Goal: Information Seeking & Learning: Learn about a topic

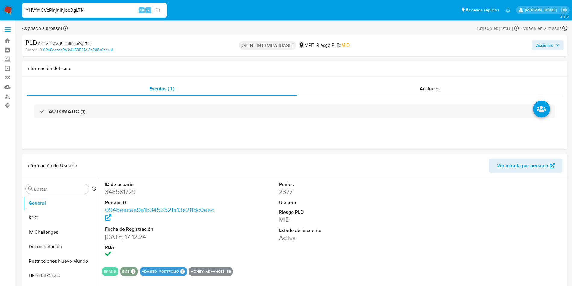
select select "10"
click at [531, 230] on div at bounding box center [508, 220] width 116 height 84
click at [122, 191] on dd "348581729" at bounding box center [160, 191] width 110 height 8
copy dd "348581729"
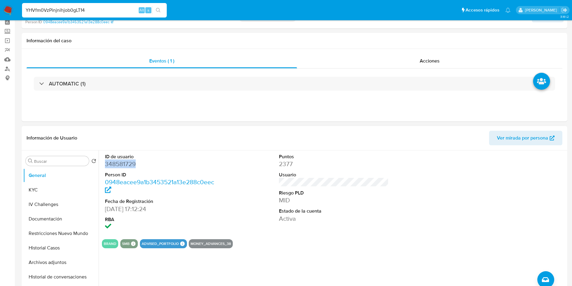
scroll to position [91, 0]
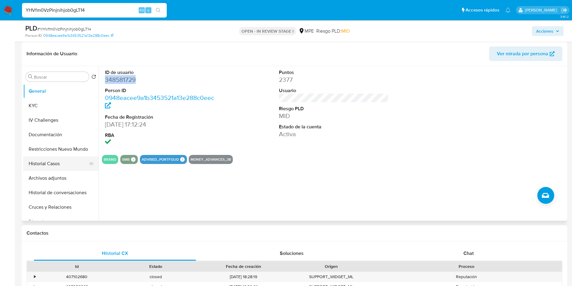
click at [59, 166] on button "Historial Casos" at bounding box center [58, 163] width 71 height 14
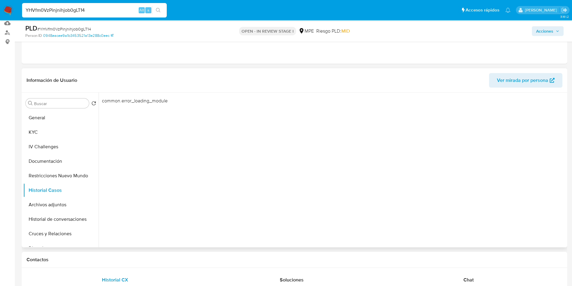
scroll to position [45, 0]
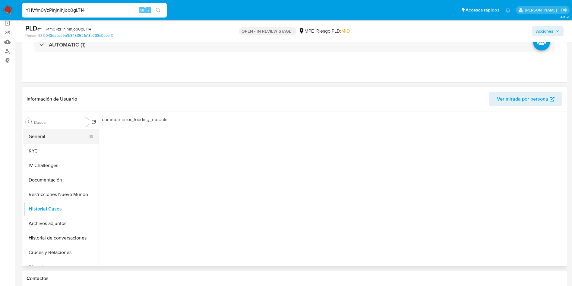
click at [41, 130] on button "General" at bounding box center [58, 136] width 71 height 14
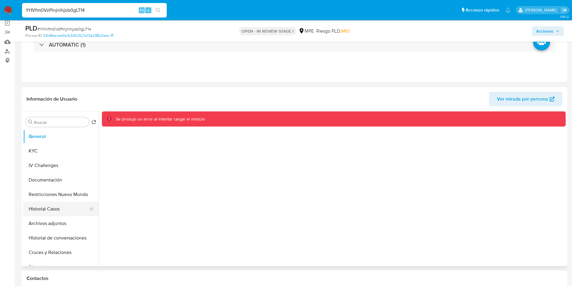
click at [58, 207] on button "Historial Casos" at bounding box center [58, 209] width 71 height 14
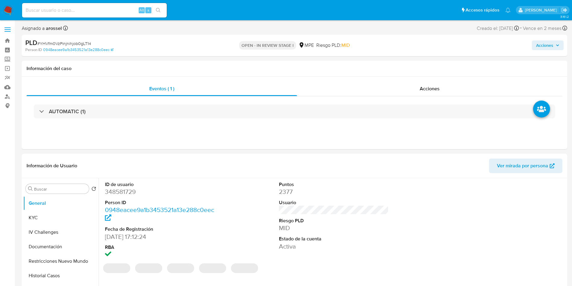
select select "10"
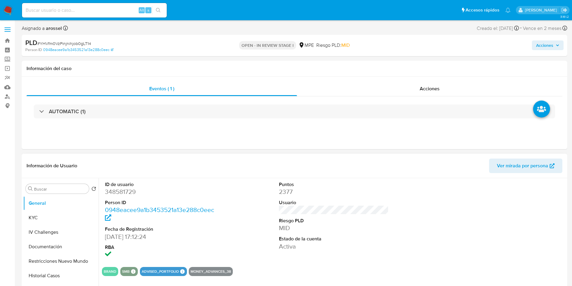
click at [528, 241] on div at bounding box center [508, 220] width 116 height 84
click at [131, 191] on dd "348581729" at bounding box center [160, 191] width 110 height 8
copy dd "348581729"
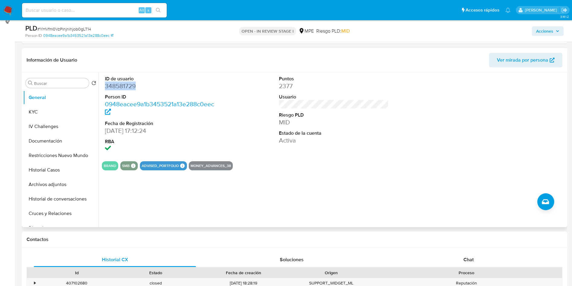
scroll to position [91, 0]
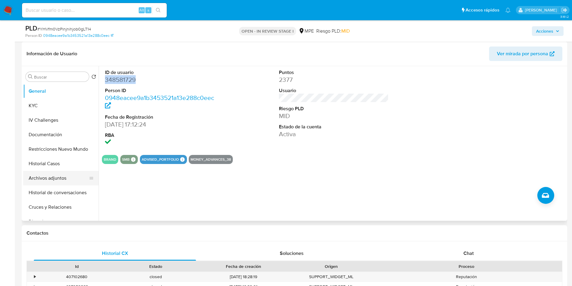
click at [61, 177] on button "Archivos adjuntos" at bounding box center [58, 178] width 71 height 14
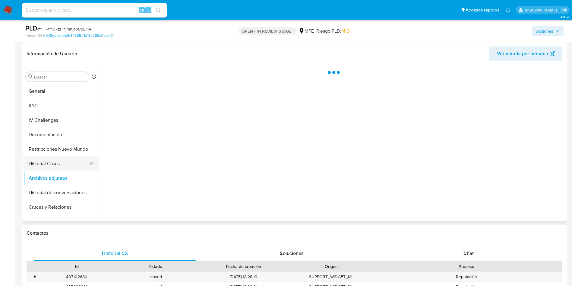
click at [61, 164] on button "Historial Casos" at bounding box center [58, 163] width 71 height 14
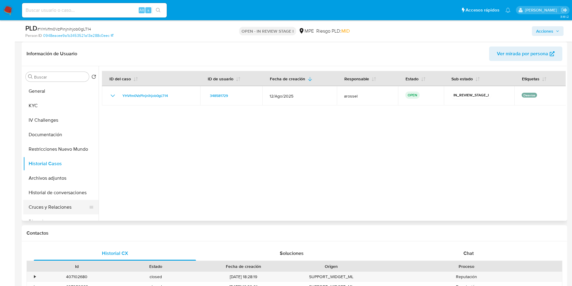
click at [57, 207] on button "Cruces y Relaciones" at bounding box center [58, 207] width 71 height 14
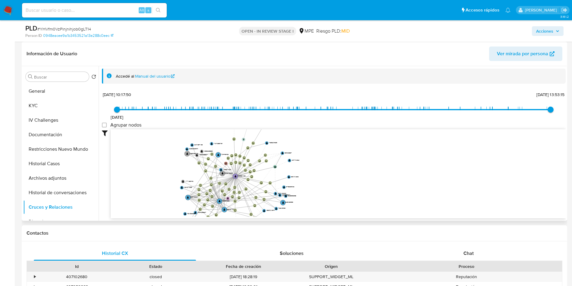
drag, startPoint x: 323, startPoint y: 197, endPoint x: 333, endPoint y: 154, distance: 43.2
click at [333, 154] on icon "device-6401f1e508813b00187d5dc2  user-1239780235  1239780235 user-348581729 …" at bounding box center [338, 173] width 455 height 88
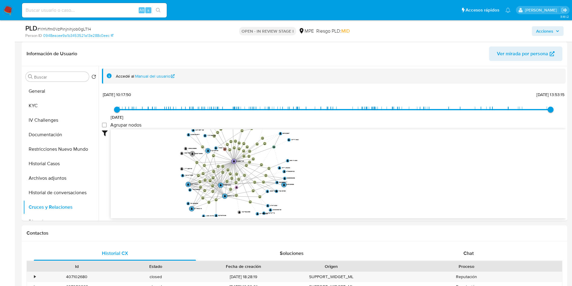
click at [507, 31] on div "Acciones" at bounding box center [475, 31] width 178 height 14
click at [509, 49] on span "Ver mirada por persona" at bounding box center [522, 53] width 51 height 14
click at [59, 95] on button "General" at bounding box center [58, 91] width 71 height 14
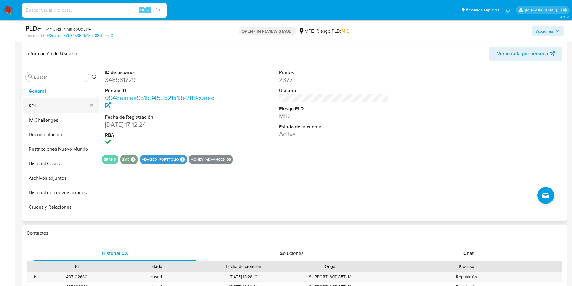
click at [53, 106] on button "KYC" at bounding box center [58, 105] width 71 height 14
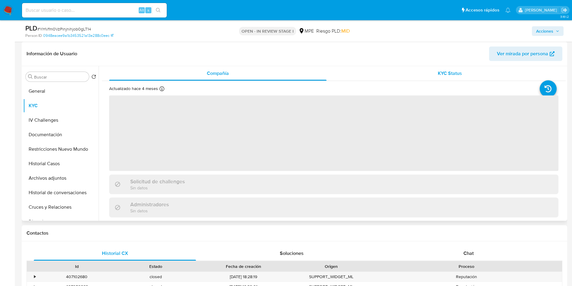
click at [428, 67] on div "KYC Status" at bounding box center [450, 73] width 218 height 14
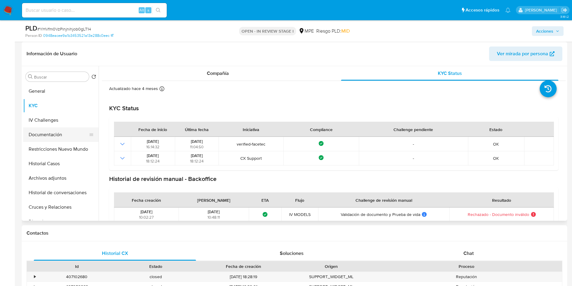
click at [53, 137] on button "Documentación" at bounding box center [58, 134] width 71 height 14
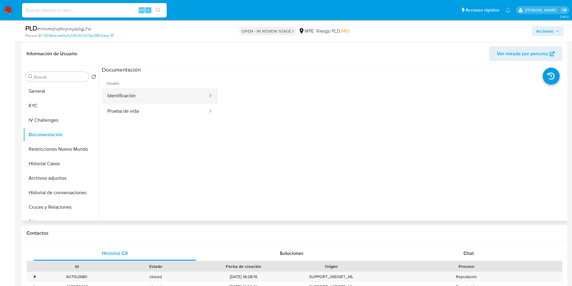
click at [155, 101] on button "Identificación" at bounding box center [155, 95] width 107 height 15
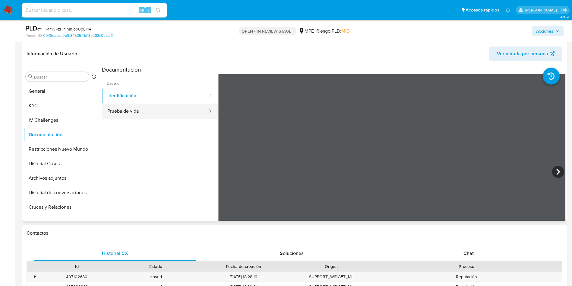
click at [142, 111] on button "Prueba de vida" at bounding box center [155, 110] width 107 height 15
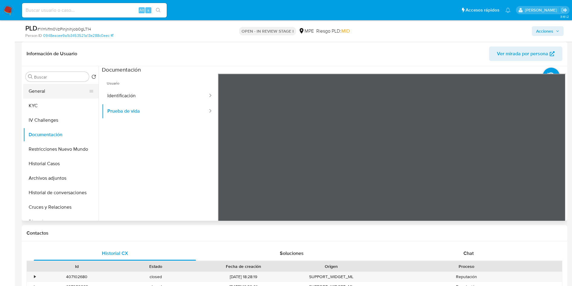
click at [50, 89] on button "General" at bounding box center [58, 91] width 71 height 14
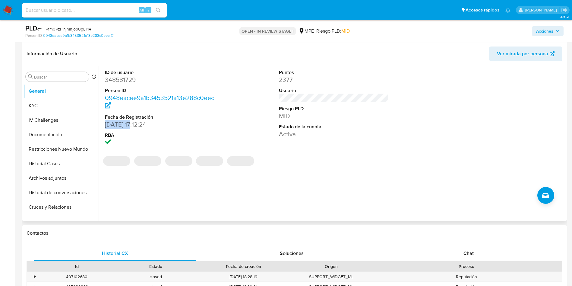
drag, startPoint x: 102, startPoint y: 124, endPoint x: 135, endPoint y: 125, distance: 33.2
click at [135, 125] on div "ID de usuario 348581729 Person ID 0948eacee9a1b3453521a13e288c0eec Fecha de Reg…" at bounding box center [332, 143] width 467 height 154
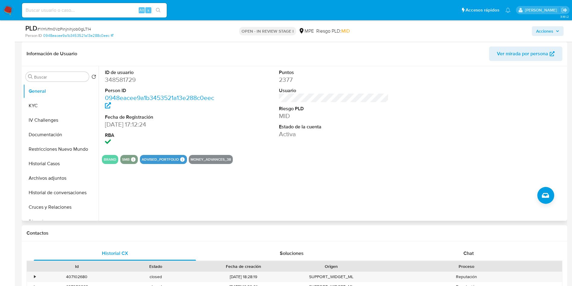
click at [135, 125] on dd "24/08/2018 17:12:24" at bounding box center [160, 124] width 110 height 8
drag, startPoint x: 135, startPoint y: 125, endPoint x: 103, endPoint y: 125, distance: 32.9
click at [103, 125] on div "ID de usuario 348581729 Person ID 0948eacee9a1b3453521a13e288c0eec Fecha de Reg…" at bounding box center [160, 108] width 116 height 84
copy dd "24/08/2018"
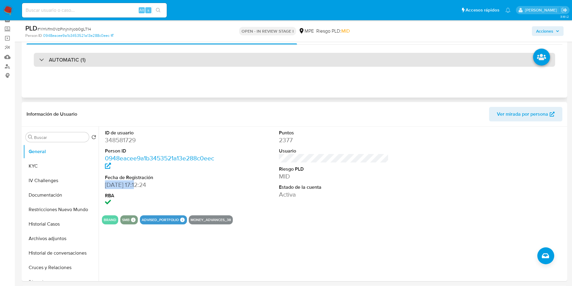
scroll to position [0, 0]
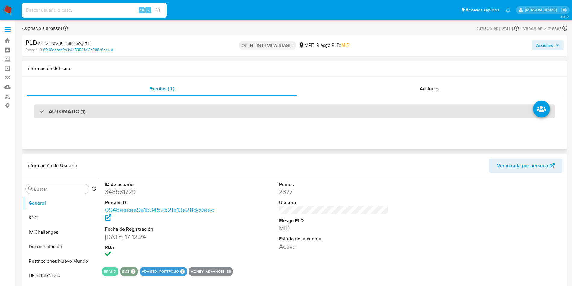
click at [108, 107] on div "AUTOMATIC (1)" at bounding box center [295, 111] width 522 height 14
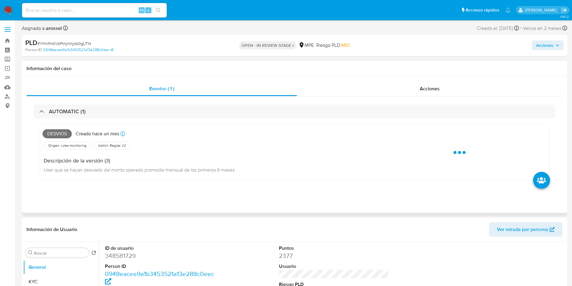
click at [61, 135] on span "Desvios" at bounding box center [57, 133] width 29 height 9
copy span "Desvios"
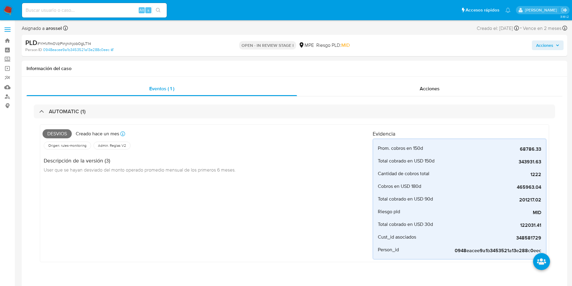
drag, startPoint x: 75, startPoint y: 37, endPoint x: 76, endPoint y: 41, distance: 4.9
click at [75, 37] on div "PLD # YHVfm0VzPinjnihjob0gLT14 Person ID 0948eacee9a1b3453521a13e288c0eec OPEN …" at bounding box center [295, 45] width 546 height 21
click at [78, 44] on span "# YHVfm0VzPinjnihjob0gLT14" at bounding box center [64, 43] width 54 height 6
copy span "YHVfm0VzPinjnihjob0gLT14"
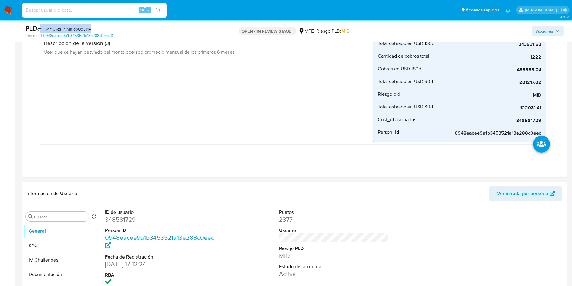
scroll to position [136, 0]
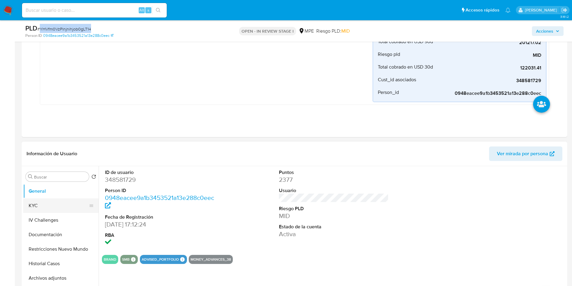
drag, startPoint x: 51, startPoint y: 202, endPoint x: 56, endPoint y: 202, distance: 4.8
click at [51, 202] on button "KYC" at bounding box center [58, 205] width 71 height 14
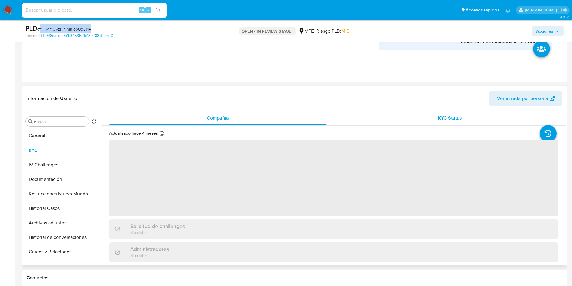
scroll to position [226, 0]
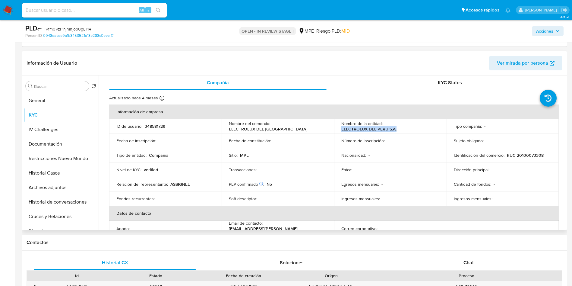
drag, startPoint x: 336, startPoint y: 131, endPoint x: 398, endPoint y: 128, distance: 62.2
click at [398, 128] on td "Nombre de la entidad : ELECTROLUX DEL PERU S.A." at bounding box center [390, 126] width 113 height 14
copy p "ELECTROLUX DEL PERU S.A."
drag, startPoint x: 505, startPoint y: 154, endPoint x: 540, endPoint y: 154, distance: 35.9
click at [540, 154] on div "Identificación del comercio : RUC 20100073308" at bounding box center [503, 154] width 98 height 5
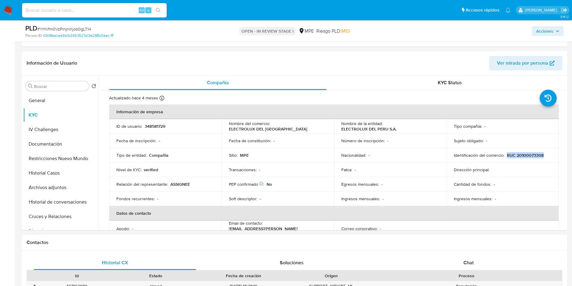
copy p "RUC 20100073308"
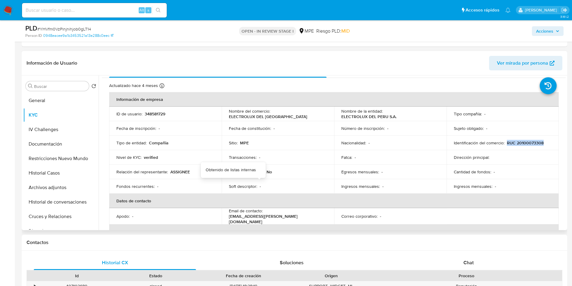
scroll to position [45, 0]
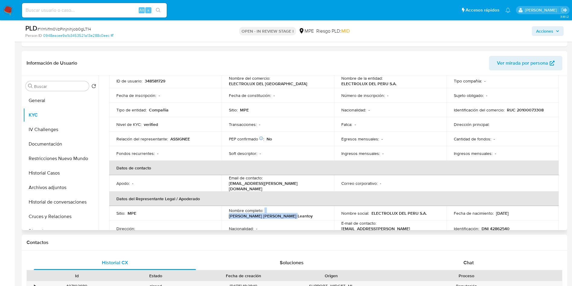
drag, startPoint x: 267, startPoint y: 210, endPoint x: 322, endPoint y: 211, distance: 55.2
click at [322, 211] on div "Nombre completo : Lucia Cristina Conza Leantoy" at bounding box center [278, 213] width 98 height 11
copy div "Lucia Cristina Conza Leantoy"
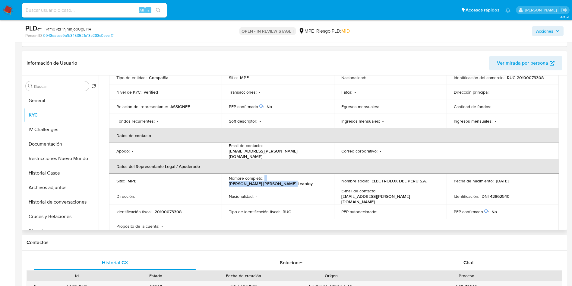
scroll to position [91, 0]
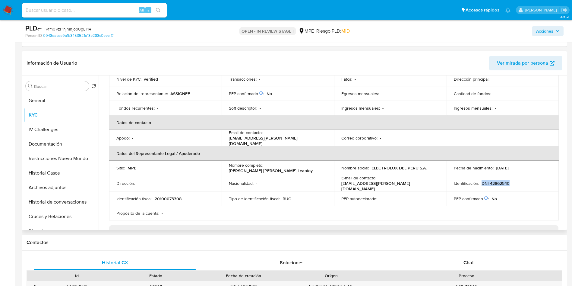
drag, startPoint x: 479, startPoint y: 179, endPoint x: 518, endPoint y: 182, distance: 38.4
click at [518, 182] on div "Identificación : DNI 42862540" at bounding box center [503, 182] width 98 height 5
copy p "DNI 42862540"
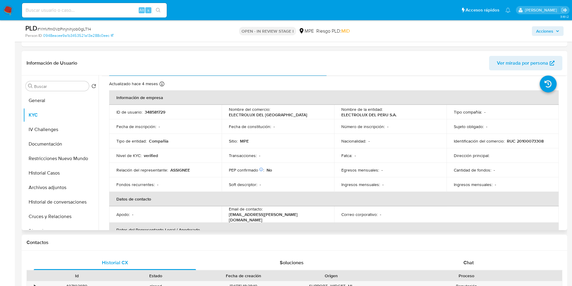
scroll to position [0, 0]
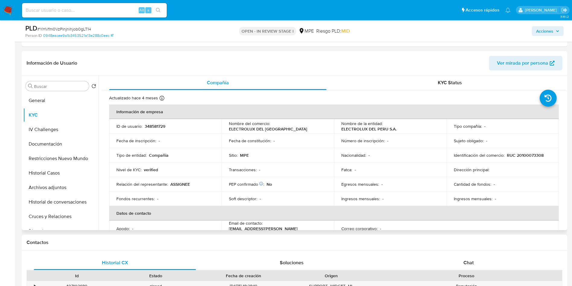
click at [412, 58] on header "Información de Usuario Ver mirada por persona" at bounding box center [295, 63] width 536 height 14
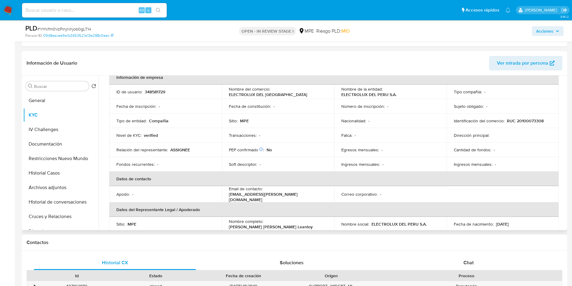
scroll to position [33, 0]
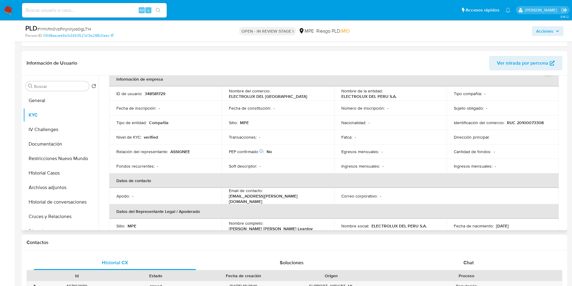
click at [150, 91] on p "348581729" at bounding box center [155, 93] width 21 height 5
copy p "348581729"
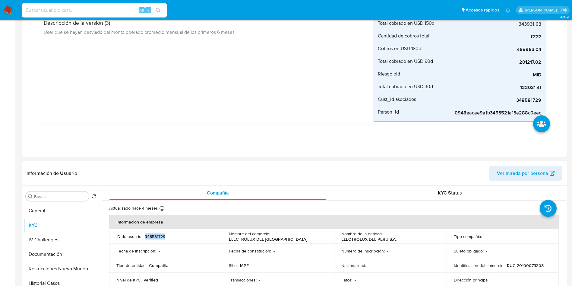
scroll to position [181, 0]
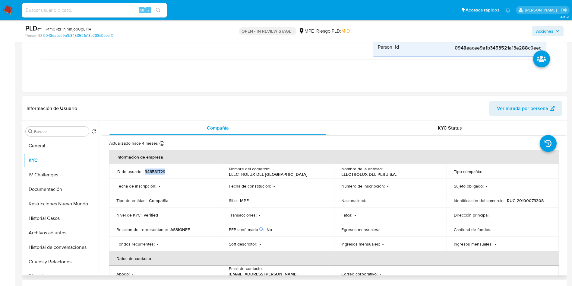
click at [155, 169] on p "348581729" at bounding box center [155, 171] width 21 height 5
drag, startPoint x: 339, startPoint y: 174, endPoint x: 406, endPoint y: 174, distance: 67.0
click at [406, 174] on td "Nombre de la entidad : ELECTROLUX DEL PERU S.A." at bounding box center [390, 171] width 113 height 14
copy p "ELECTROLUX DEL PERU S.A."
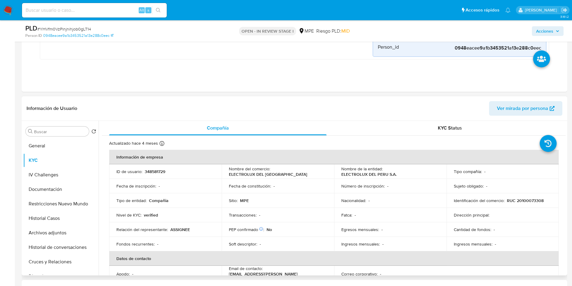
click at [516, 201] on p "RUC 20100073308" at bounding box center [525, 200] width 37 height 5
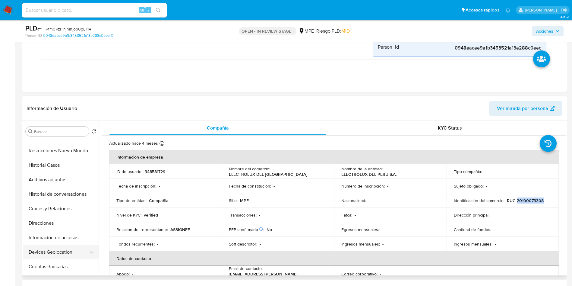
scroll to position [91, 0]
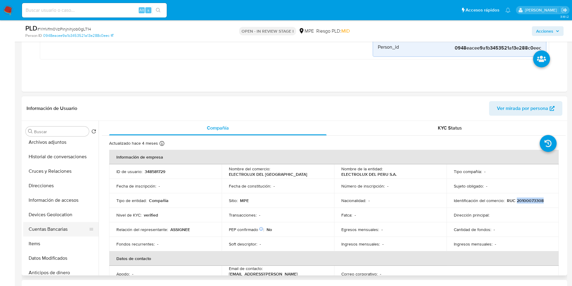
click at [47, 224] on button "Cuentas Bancarias" at bounding box center [58, 229] width 71 height 14
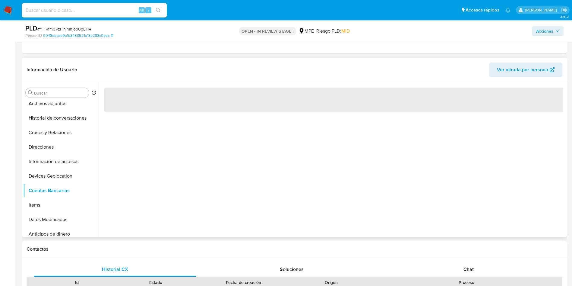
scroll to position [226, 0]
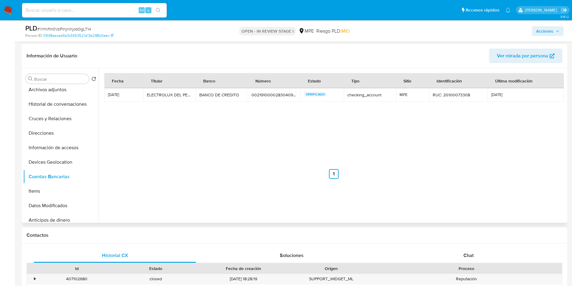
click at [267, 90] on td "00219100002830409858 00219100002830409858" at bounding box center [274, 95] width 53 height 14
click at [267, 96] on div "00219100002830409858" at bounding box center [274, 94] width 45 height 5
click at [268, 96] on div "00219100002830409858" at bounding box center [274, 94] width 45 height 5
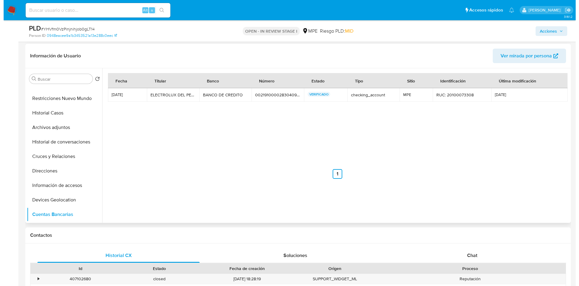
scroll to position [0, 0]
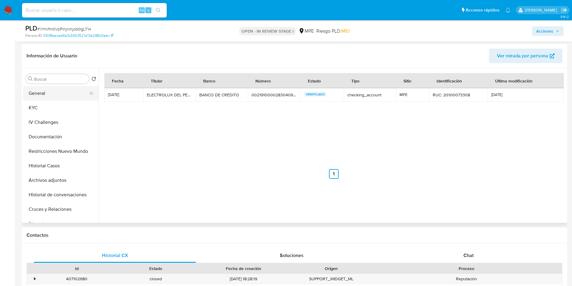
click at [52, 96] on button "General" at bounding box center [58, 93] width 71 height 14
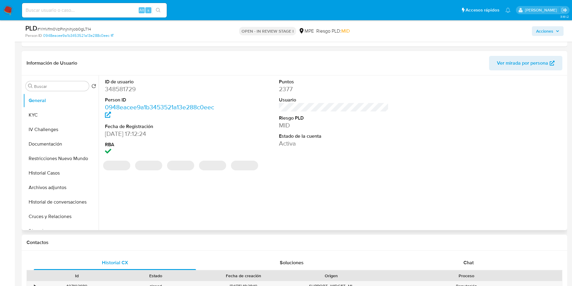
click at [124, 89] on dd "348581729" at bounding box center [160, 89] width 110 height 8
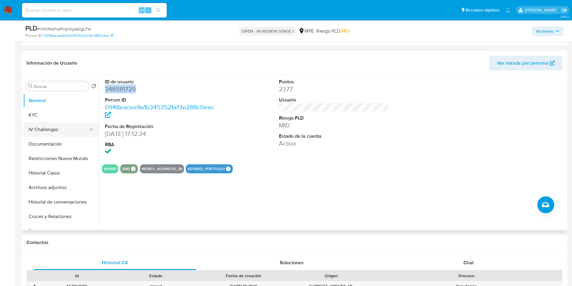
drag, startPoint x: 54, startPoint y: 115, endPoint x: 60, endPoint y: 119, distance: 7.5
click at [54, 115] on button "KYC" at bounding box center [60, 115] width 75 height 14
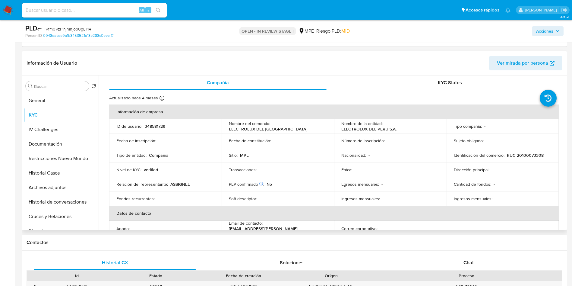
drag, startPoint x: 336, startPoint y: 126, endPoint x: 412, endPoint y: 124, distance: 76.4
click at [412, 124] on td "Nombre de la entidad : ELECTROLUX DEL PERU S.A." at bounding box center [390, 126] width 113 height 14
click at [342, 130] on p "ELECTROLUX DEL PERU S.A." at bounding box center [369, 128] width 55 height 5
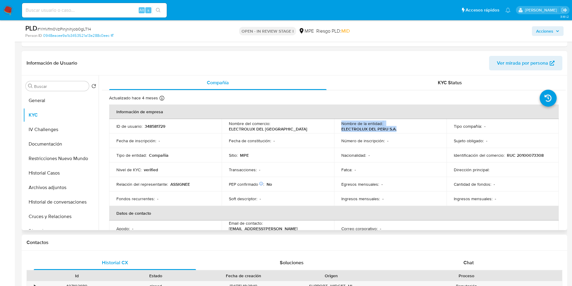
click at [342, 130] on p "ELECTROLUX DEL PERU S.A." at bounding box center [369, 128] width 55 height 5
drag, startPoint x: 340, startPoint y: 129, endPoint x: 401, endPoint y: 128, distance: 61.6
click at [401, 128] on td "Nombre de la entidad : ELECTROLUX DEL PERU S.A." at bounding box center [390, 126] width 113 height 14
click at [51, 190] on button "Archivos adjuntos" at bounding box center [58, 187] width 71 height 14
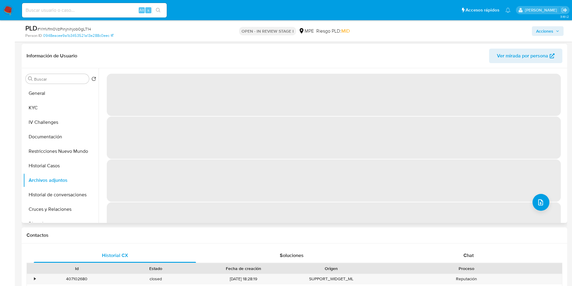
click at [524, 201] on span "‌" at bounding box center [334, 180] width 454 height 42
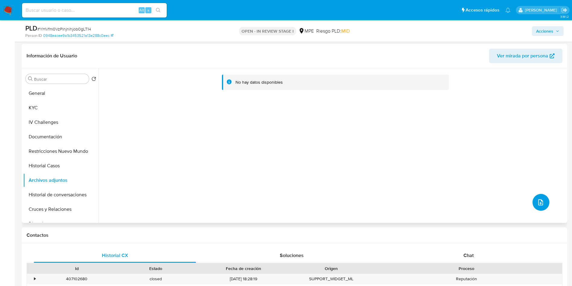
click at [537, 203] on icon "upload-file" at bounding box center [540, 202] width 7 height 7
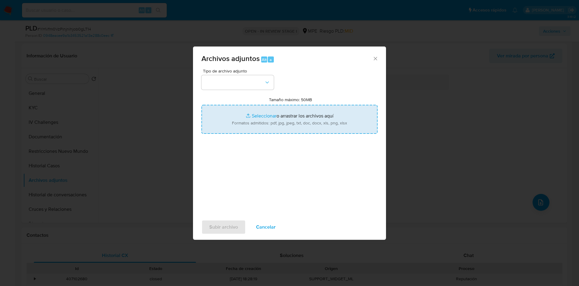
click at [314, 124] on input "Tamaño máximo: 50MB Seleccionar archivos" at bounding box center [290, 119] width 176 height 29
type input "C:\fakepath\Case Log 348581729 - 25_09_2025.pdf"
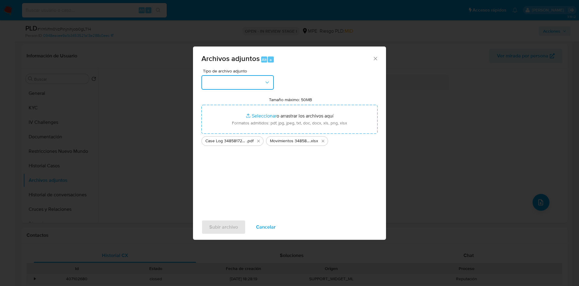
click at [231, 88] on button "button" at bounding box center [238, 82] width 72 height 14
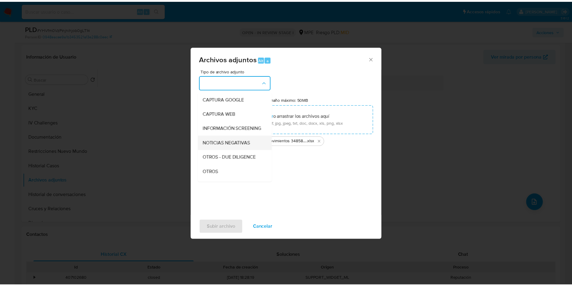
scroll to position [45, 0]
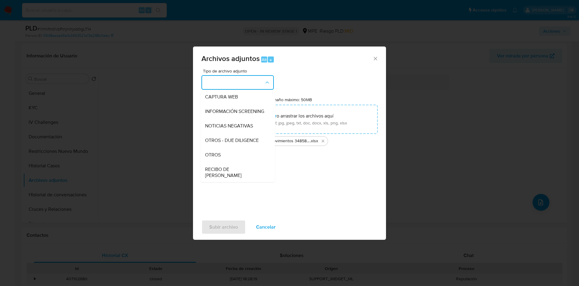
click at [220, 158] on span "OTROS" at bounding box center [213, 155] width 16 height 6
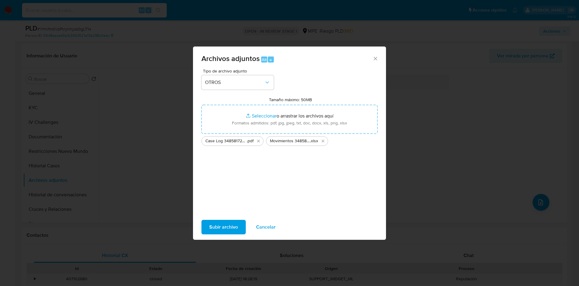
click at [227, 222] on span "Subir archivo" at bounding box center [223, 226] width 29 height 13
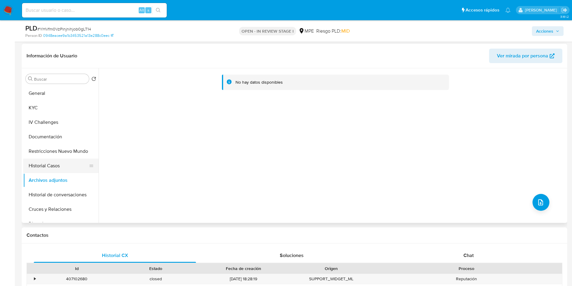
click at [53, 158] on button "Historial Casos" at bounding box center [58, 165] width 71 height 14
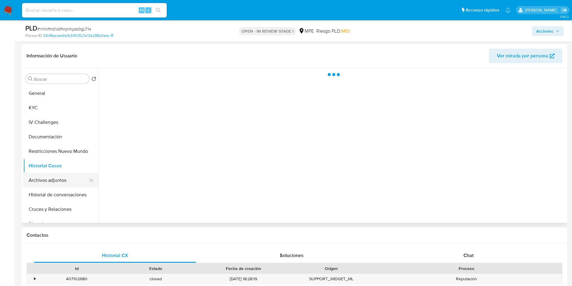
click at [53, 181] on button "Archivos adjuntos" at bounding box center [58, 180] width 71 height 14
click at [555, 31] on span "Acciones" at bounding box center [547, 31] width 23 height 8
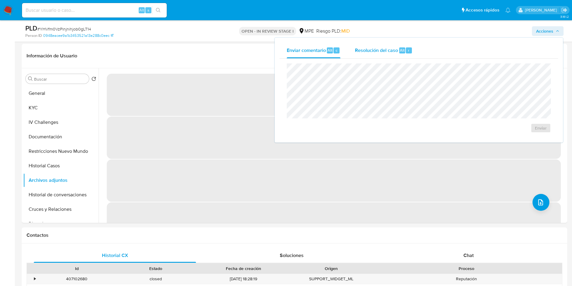
click at [407, 43] on div "Resolución del caso Alt r" at bounding box center [384, 51] width 58 height 16
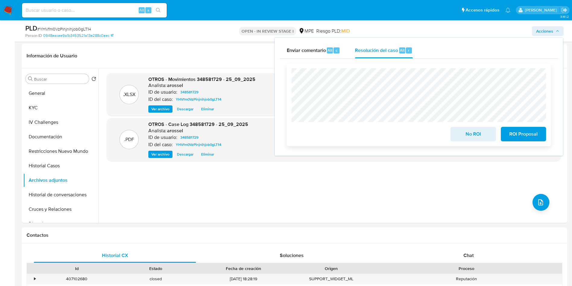
click at [458, 132] on button "No ROI" at bounding box center [473, 134] width 45 height 14
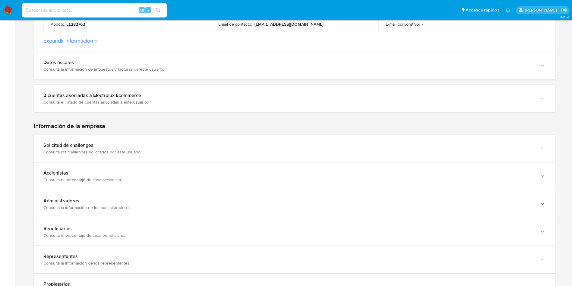
scroll to position [226, 0]
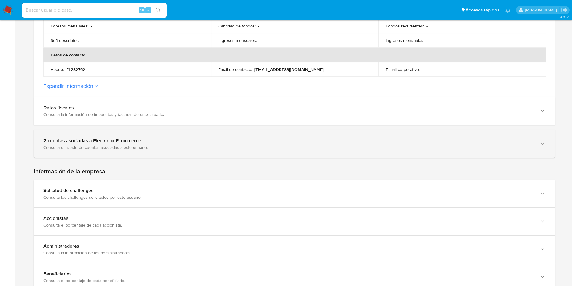
click at [179, 138] on div "2 cuentas asociadas a Electrolux Ecommerce" at bounding box center [288, 141] width 490 height 6
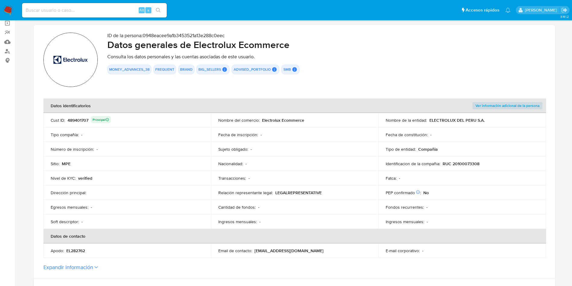
scroll to position [181, 0]
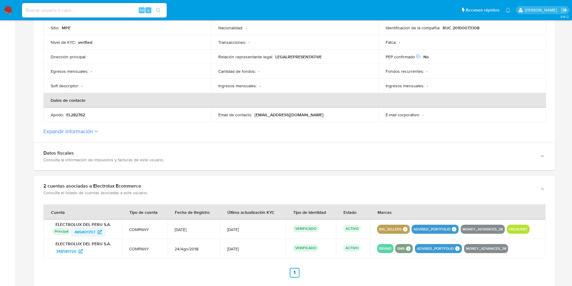
drag, startPoint x: 110, startPoint y: 232, endPoint x: 75, endPoint y: 228, distance: 35.0
click at [75, 228] on div "Principal Identificado como usuario principal 489401707" at bounding box center [83, 232] width 62 height 10
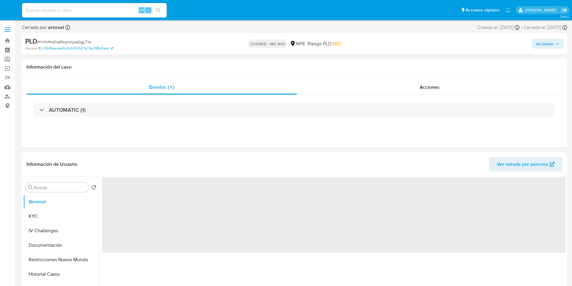
select select "10"
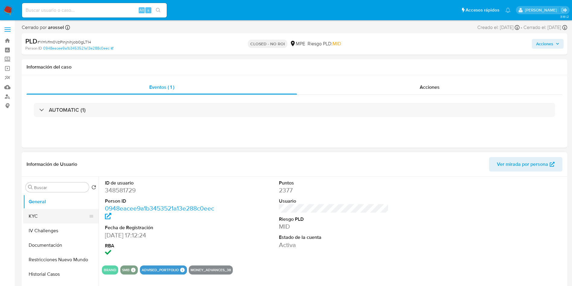
click at [50, 217] on button "KYC" at bounding box center [58, 216] width 71 height 14
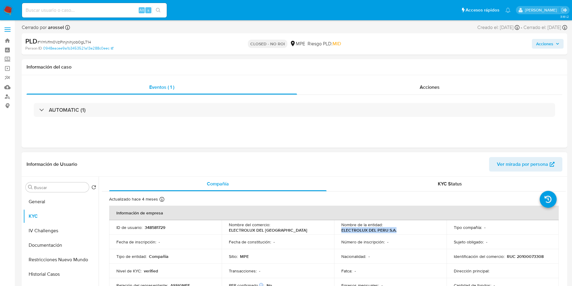
drag, startPoint x: 338, startPoint y: 229, endPoint x: 402, endPoint y: 229, distance: 63.7
click at [402, 229] on td "Nombre de la entidad : ELECTROLUX DEL PERU S.A." at bounding box center [390, 227] width 113 height 14
copy p "ELECTROLUX DEL PERU S.A."
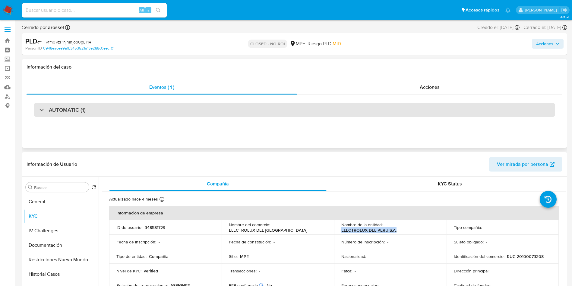
click at [98, 114] on div "AUTOMATIC (1)" at bounding box center [295, 110] width 522 height 14
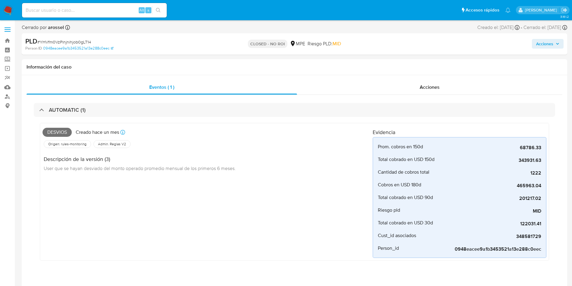
click at [109, 10] on input at bounding box center [94, 10] width 145 height 8
paste input "novi2BjGBdyD6yemodS6gikv"
type input "novi2BjGBdyD6yemodS6gikv"
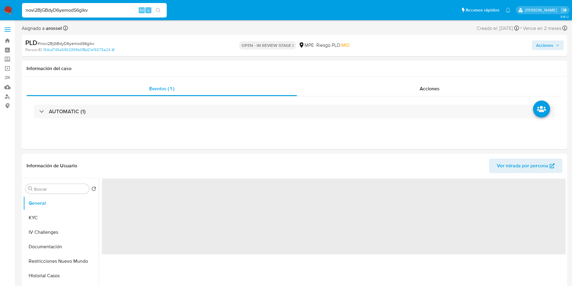
select select "10"
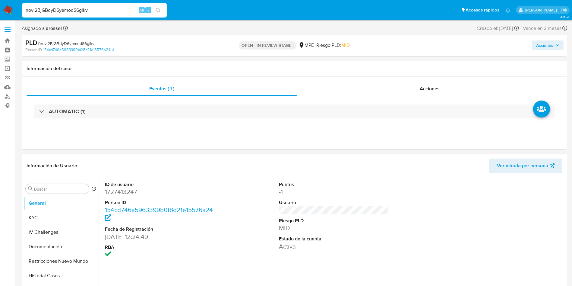
click at [529, 170] on span "Ver mirada por persona" at bounding box center [522, 165] width 51 height 14
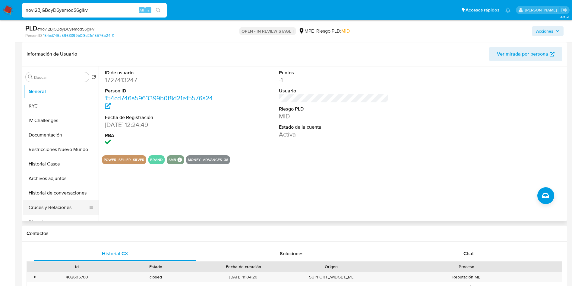
scroll to position [91, 0]
click at [64, 206] on button "Cruces y Relaciones" at bounding box center [58, 207] width 71 height 14
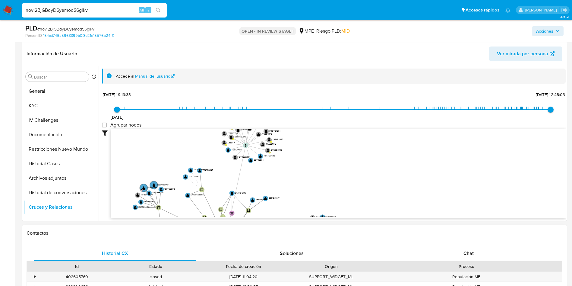
drag, startPoint x: 454, startPoint y: 162, endPoint x: 426, endPoint y: 261, distance: 103.2
click at [56, 105] on button "KYC" at bounding box center [58, 105] width 71 height 14
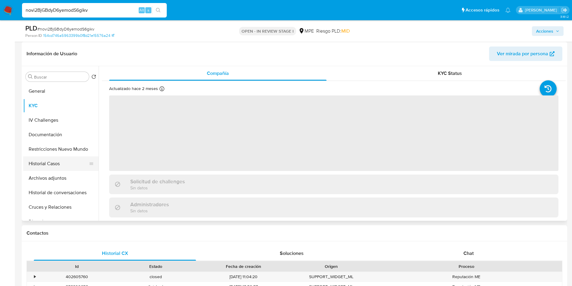
click at [51, 160] on button "Historial Casos" at bounding box center [58, 163] width 71 height 14
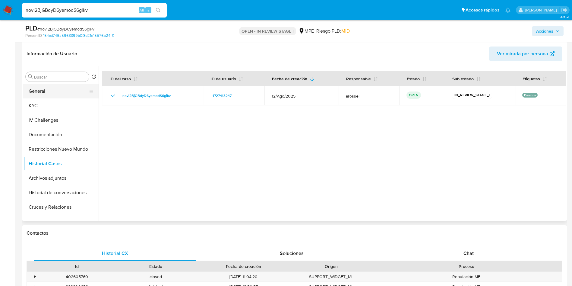
click at [49, 90] on button "General" at bounding box center [58, 91] width 71 height 14
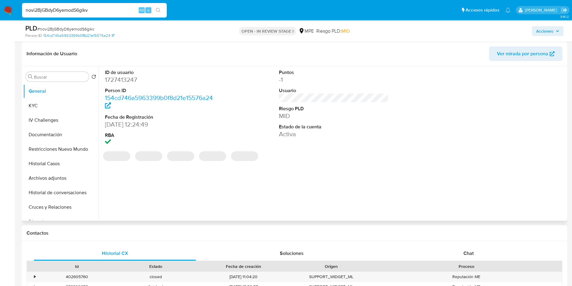
click at [124, 79] on dd "1727413247" at bounding box center [160, 79] width 110 height 8
copy dd "1727413247"
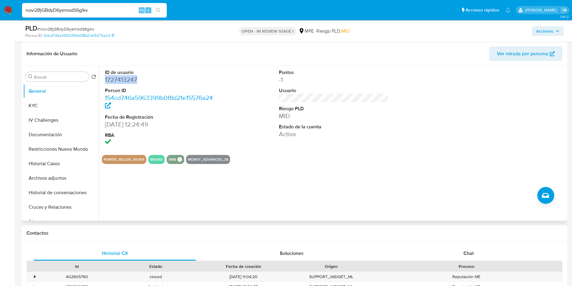
copy dd "1727413247"
click at [131, 76] on dd "1727413247" at bounding box center [160, 79] width 110 height 8
click at [124, 87] on dt "Person ID" at bounding box center [160, 90] width 110 height 7
click at [123, 79] on dd "1727413247" at bounding box center [160, 79] width 110 height 8
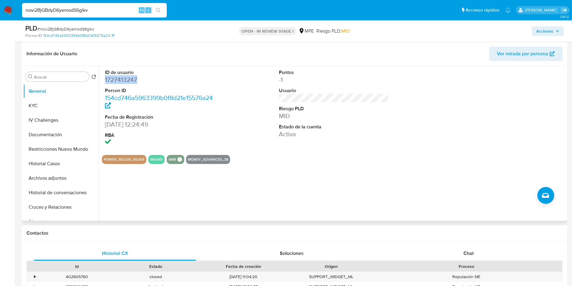
click at [123, 79] on dd "1727413247" at bounding box center [160, 79] width 110 height 8
copy dd "1727413247"
drag, startPoint x: 103, startPoint y: 122, endPoint x: 136, endPoint y: 124, distance: 32.9
click at [136, 124] on div "ID de usuario 1727413247 Person ID 154cd746a5963399b0f8d21e15576a24 Fecha de Re…" at bounding box center [332, 143] width 467 height 154
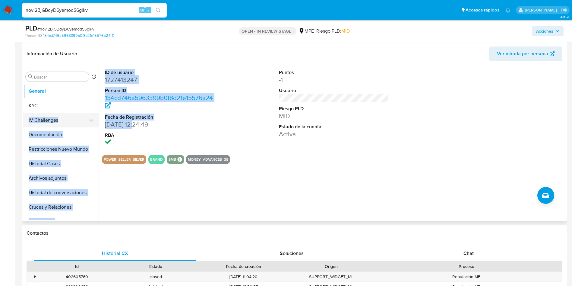
drag, startPoint x: 135, startPoint y: 125, endPoint x: 94, endPoint y: 121, distance: 41.8
click at [94, 121] on div "Buscar Volver al orden por defecto General KYC IV Challenges Documentación Rest…" at bounding box center [294, 143] width 543 height 154
drag, startPoint x: 160, startPoint y: 141, endPoint x: 135, endPoint y: 137, distance: 25.3
click at [160, 141] on dd at bounding box center [160, 142] width 110 height 8
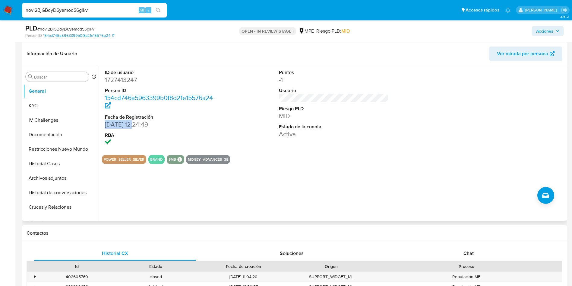
drag, startPoint x: 137, startPoint y: 124, endPoint x: 103, endPoint y: 125, distance: 33.8
click at [103, 125] on div "ID de usuario 1727413247 Person ID 154cd746a5963399b0f8d21e15576a24 Fecha de Re…" at bounding box center [160, 108] width 116 height 84
copy dd "15/03/2024"
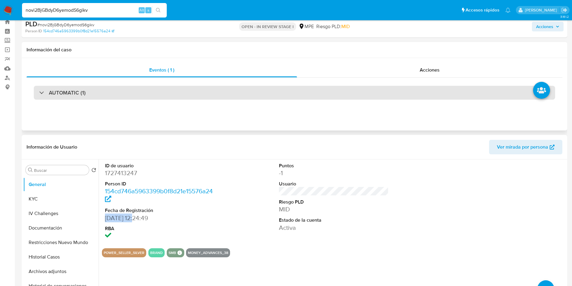
scroll to position [0, 0]
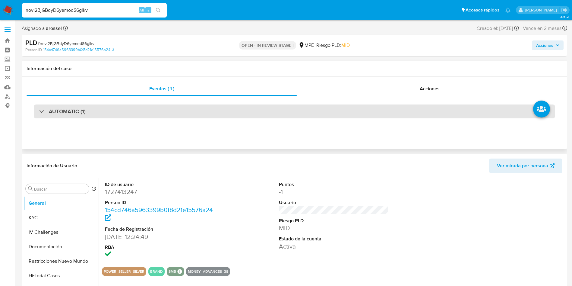
click at [113, 114] on div "AUTOMATIC (1)" at bounding box center [295, 111] width 522 height 14
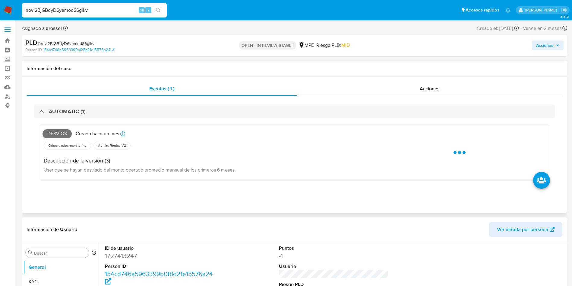
click at [58, 134] on span "Desvios" at bounding box center [57, 133] width 29 height 9
copy span "Desvios"
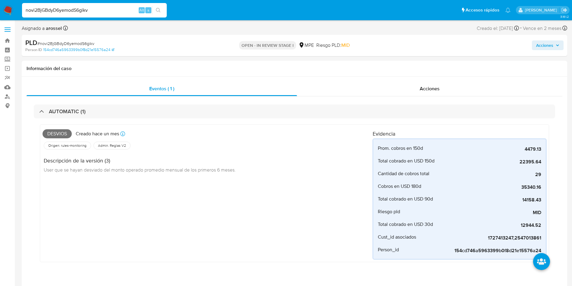
click at [89, 45] on span "# novi2BjGBdyD6yemodS6gikv" at bounding box center [65, 43] width 57 height 6
copy span "novi2BjGBdyD6yemodS6gikv"
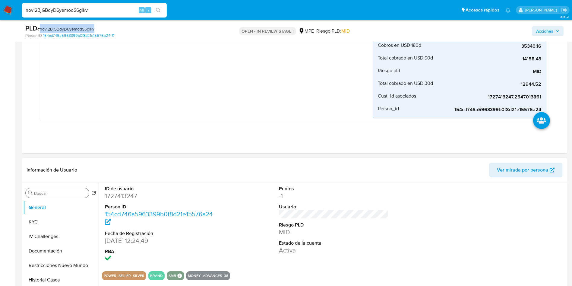
scroll to position [181, 0]
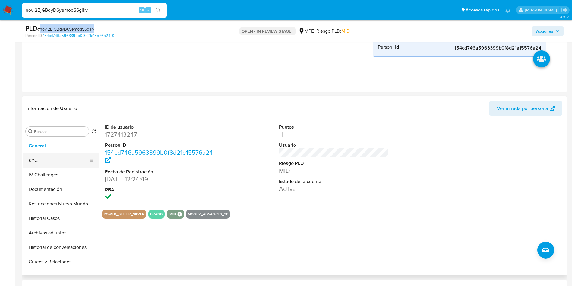
click at [42, 162] on button "KYC" at bounding box center [58, 160] width 71 height 14
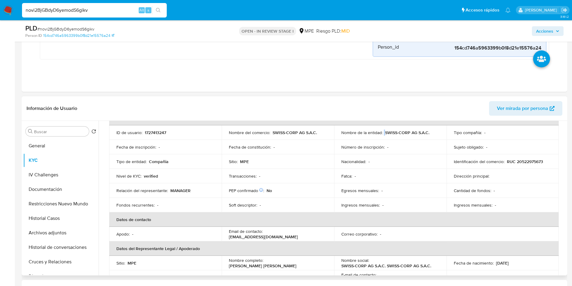
scroll to position [38, 0]
drag, startPoint x: 383, startPoint y: 126, endPoint x: 428, endPoint y: 135, distance: 45.9
click at [428, 135] on div "Nombre de la entidad : SWISS-CORP AG S.A.C." at bounding box center [391, 133] width 98 height 5
copy div "SWISS-CORP AG S.A.C."
drag, startPoint x: 506, startPoint y: 162, endPoint x: 538, endPoint y: 163, distance: 31.4
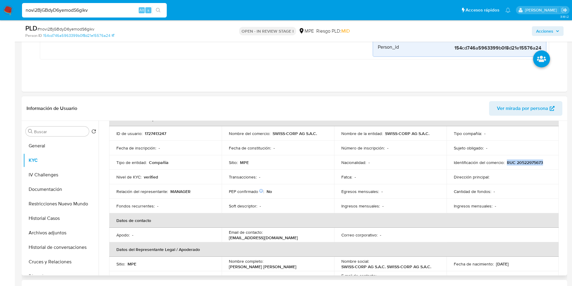
click at [545, 164] on div "Identificación del comercio : RUC 20522975673" at bounding box center [503, 162] width 98 height 5
copy p "RUC 20522975673"
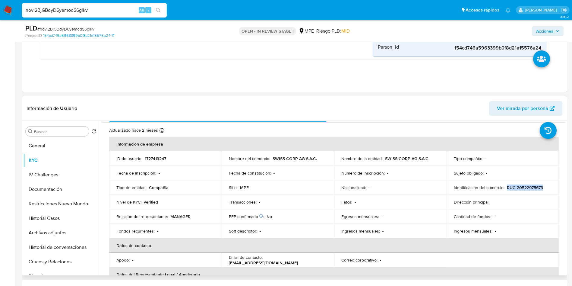
scroll to position [0, 0]
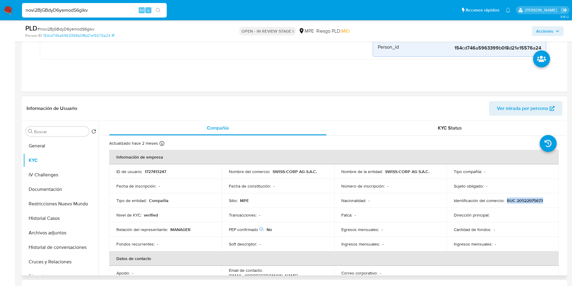
click at [443, 131] on div "KYC Status" at bounding box center [450, 128] width 218 height 14
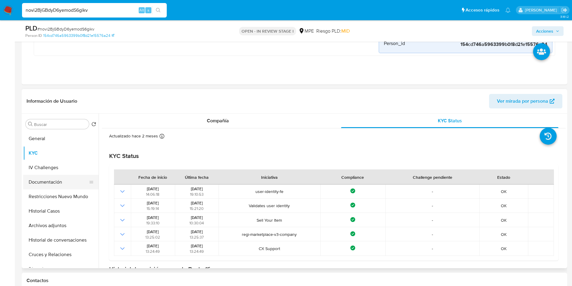
click at [37, 184] on button "Documentación" at bounding box center [58, 182] width 71 height 14
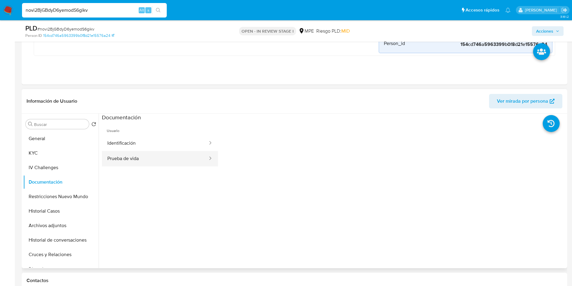
click at [165, 155] on button "Prueba de vida" at bounding box center [155, 158] width 107 height 15
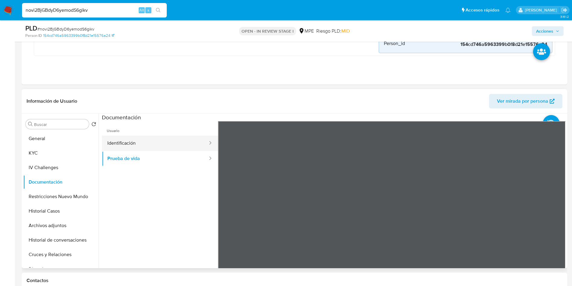
click at [159, 142] on button "Identificación" at bounding box center [155, 142] width 107 height 15
click at [557, 221] on icon at bounding box center [559, 219] width 4 height 6
click at [223, 216] on icon at bounding box center [226, 219] width 12 height 12
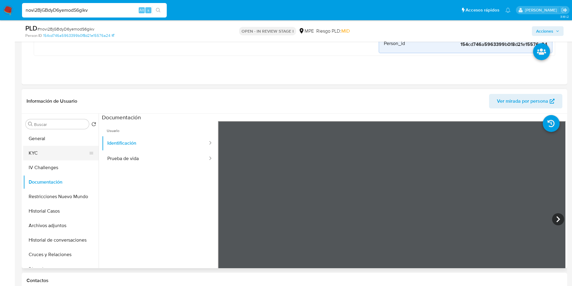
click at [49, 150] on button "KYC" at bounding box center [58, 153] width 71 height 14
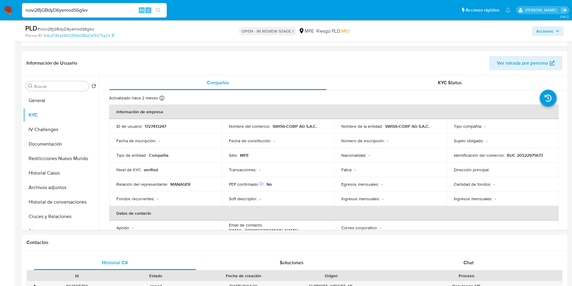
drag, startPoint x: 566, startPoint y: 90, endPoint x: 568, endPoint y: 99, distance: 8.6
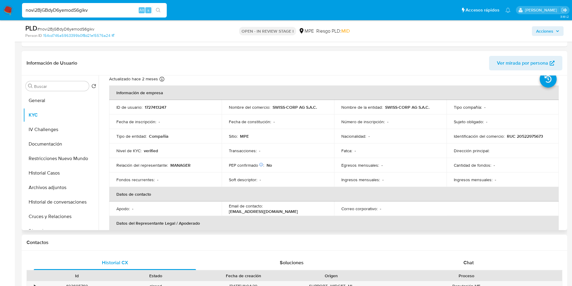
click at [151, 113] on td "ID de usuario : 1727413247" at bounding box center [165, 107] width 113 height 14
click at [153, 107] on p "1727413247" at bounding box center [155, 106] width 21 height 5
copy p "1727413247"
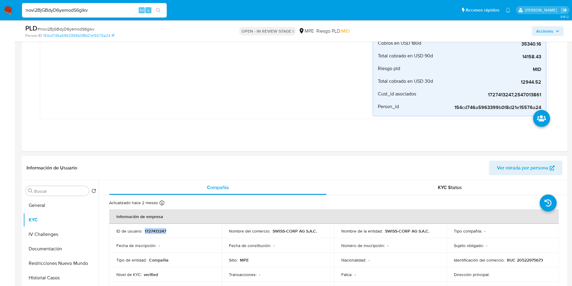
scroll to position [226, 0]
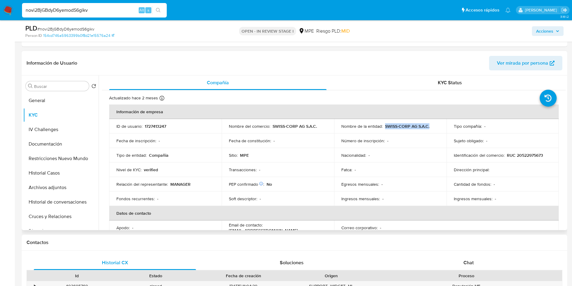
drag, startPoint x: 383, startPoint y: 126, endPoint x: 432, endPoint y: 125, distance: 48.9
click at [432, 125] on div "Nombre de la entidad : SWISS-CORP AG S.A.C." at bounding box center [391, 125] width 98 height 5
click at [528, 154] on p "RUC 20522975673" at bounding box center [525, 154] width 36 height 5
click at [53, 101] on button "General" at bounding box center [58, 100] width 71 height 14
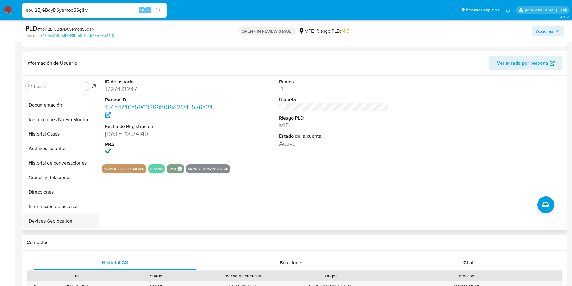
scroll to position [91, 0]
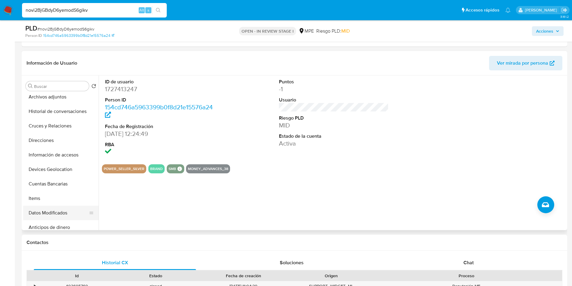
click at [52, 199] on button "Items" at bounding box center [60, 198] width 75 height 14
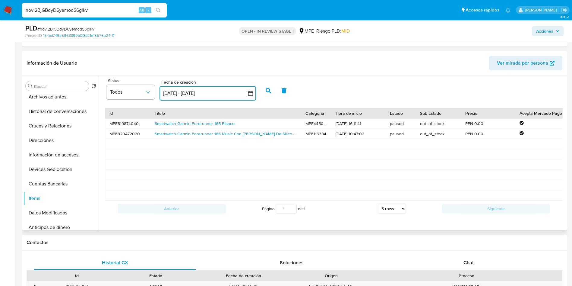
click at [253, 93] on icon "button" at bounding box center [251, 93] width 6 height 6
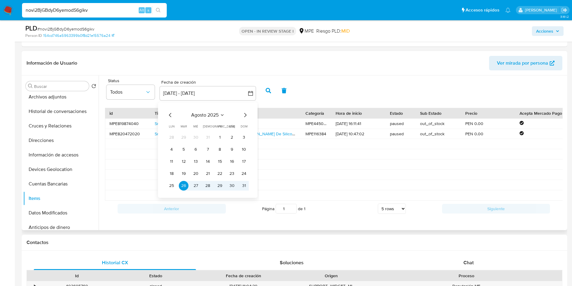
click at [170, 113] on icon "Mes anterior" at bounding box center [170, 114] width 7 height 7
click at [169, 116] on icon "Mes anterior" at bounding box center [170, 114] width 7 height 7
click at [207, 137] on button "1" at bounding box center [208, 137] width 10 height 10
click at [246, 115] on icon "Mes siguiente" at bounding box center [245, 115] width 2 height 4
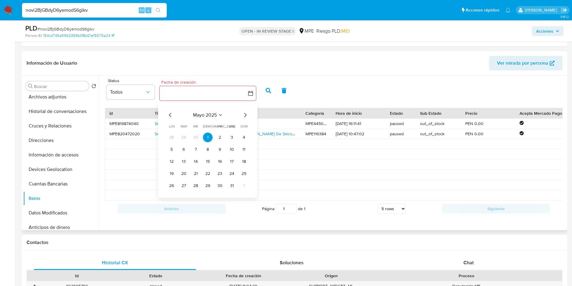
click at [246, 115] on icon "Mes siguiente" at bounding box center [245, 115] width 2 height 4
click at [246, 115] on icon "Mes siguiente" at bounding box center [245, 114] width 7 height 7
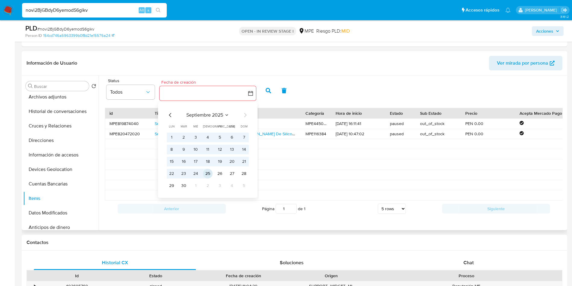
click at [207, 172] on button "25" at bounding box center [208, 174] width 10 height 10
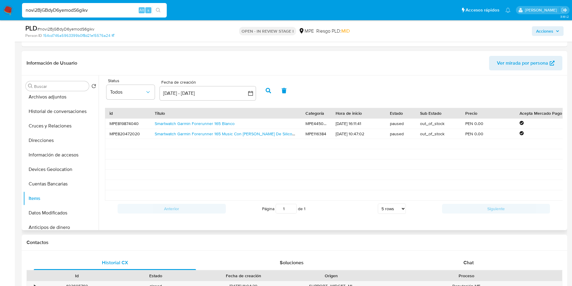
click at [270, 88] on icon "button" at bounding box center [268, 90] width 5 height 5
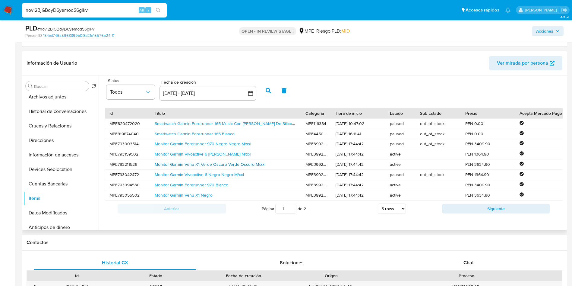
click at [222, 162] on link "Monitor Garmin Venu X1 Verde Oscuro Verde Oscuro M/xxl" at bounding box center [210, 164] width 111 height 6
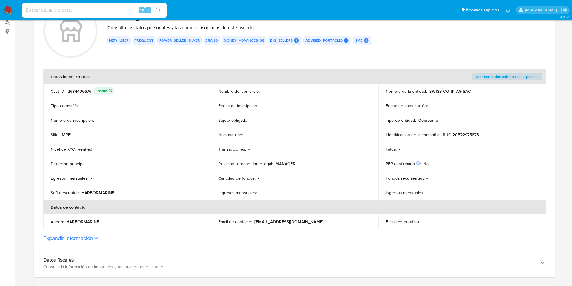
scroll to position [181, 0]
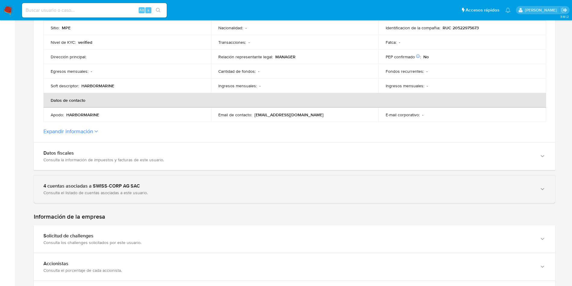
click at [119, 185] on div "4 cuentas asociadas a SWISS-CORP AG SAC" at bounding box center [288, 186] width 490 height 6
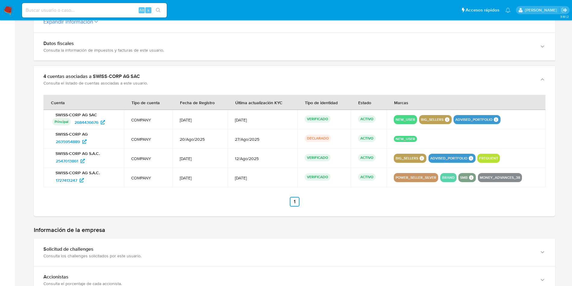
scroll to position [336, 0]
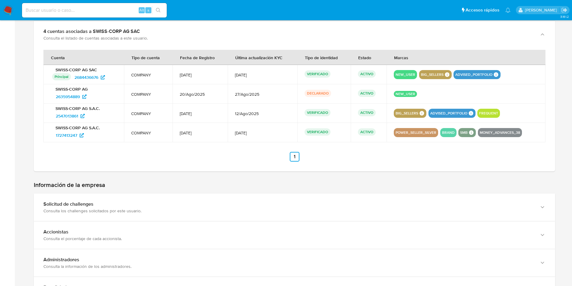
drag, startPoint x: 107, startPoint y: 113, endPoint x: 50, endPoint y: 116, distance: 57.7
click at [50, 116] on td "SWISS-CORP AG S.A.C. 2547013861" at bounding box center [83, 112] width 81 height 19
drag, startPoint x: 103, startPoint y: 117, endPoint x: 65, endPoint y: 114, distance: 39.0
click at [65, 116] on div "2547013861" at bounding box center [84, 116] width 65 height 10
drag, startPoint x: 99, startPoint y: 94, endPoint x: 49, endPoint y: 95, distance: 50.1
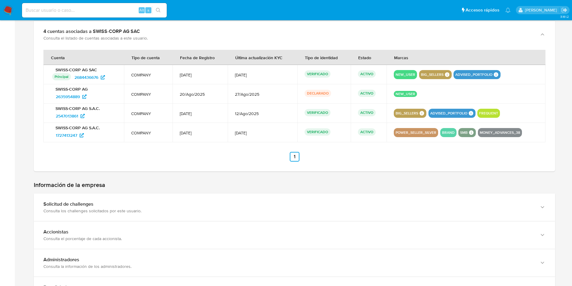
click at [49, 95] on td "SWISS-CORP AG 2635954889" at bounding box center [83, 93] width 81 height 19
drag, startPoint x: 110, startPoint y: 80, endPoint x: 73, endPoint y: 77, distance: 37.2
click at [73, 77] on div "Principal Identificado como usuario principal 2684436676" at bounding box center [84, 77] width 65 height 10
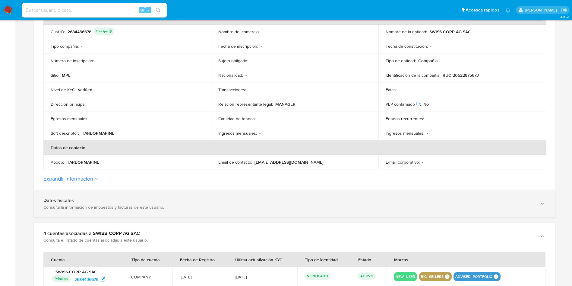
scroll to position [154, 0]
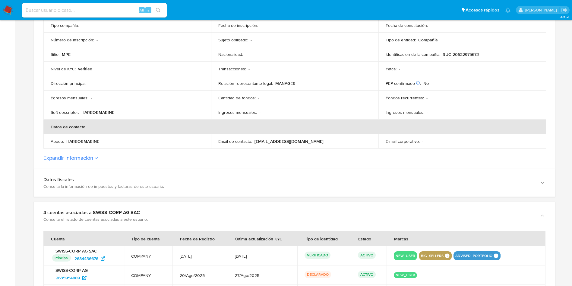
click at [92, 161] on button "Expandir información" at bounding box center [68, 157] width 50 height 7
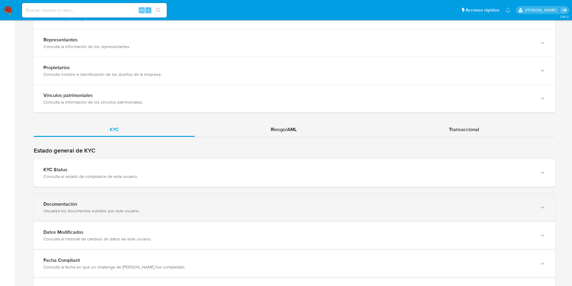
click at [236, 201] on div "Documentación" at bounding box center [288, 204] width 490 height 6
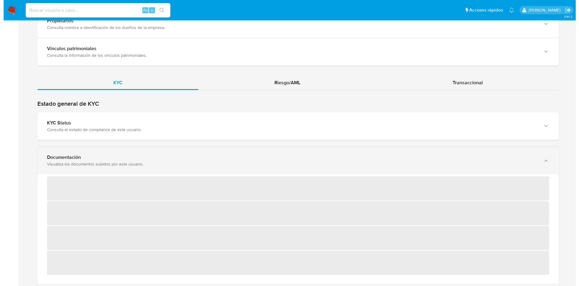
scroll to position [788, 0]
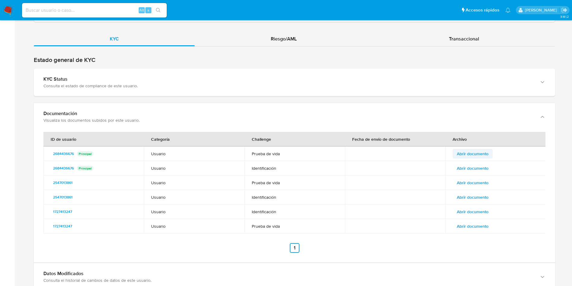
click at [480, 156] on span "Abrir documento" at bounding box center [473, 153] width 32 height 8
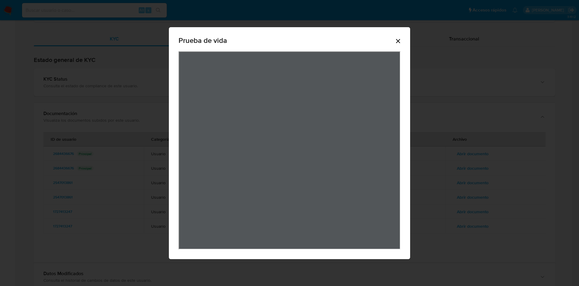
click at [397, 36] on div "Prueba de vida" at bounding box center [290, 41] width 222 height 19
click at [398, 41] on icon "Cerrar" at bounding box center [398, 41] width 4 height 4
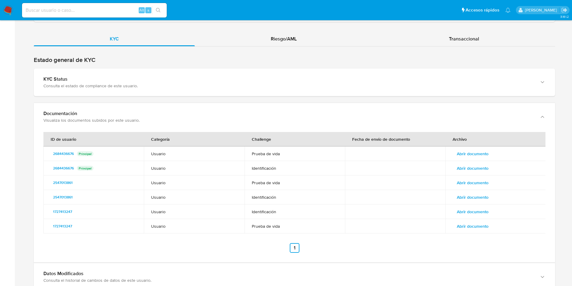
click at [479, 169] on span "Abrir documento" at bounding box center [473, 168] width 32 height 8
